Goal: Transaction & Acquisition: Book appointment/travel/reservation

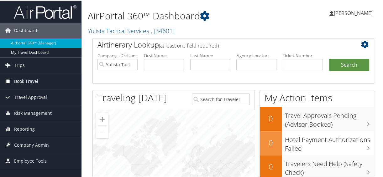
click at [19, 82] on span "Book Travel" at bounding box center [26, 81] width 24 height 16
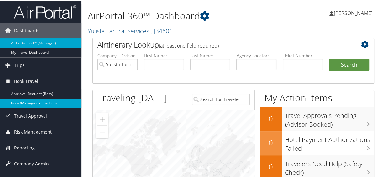
click at [30, 102] on link "Book/Manage Online Trips" at bounding box center [40, 102] width 81 height 9
